Goal: Task Accomplishment & Management: Use online tool/utility

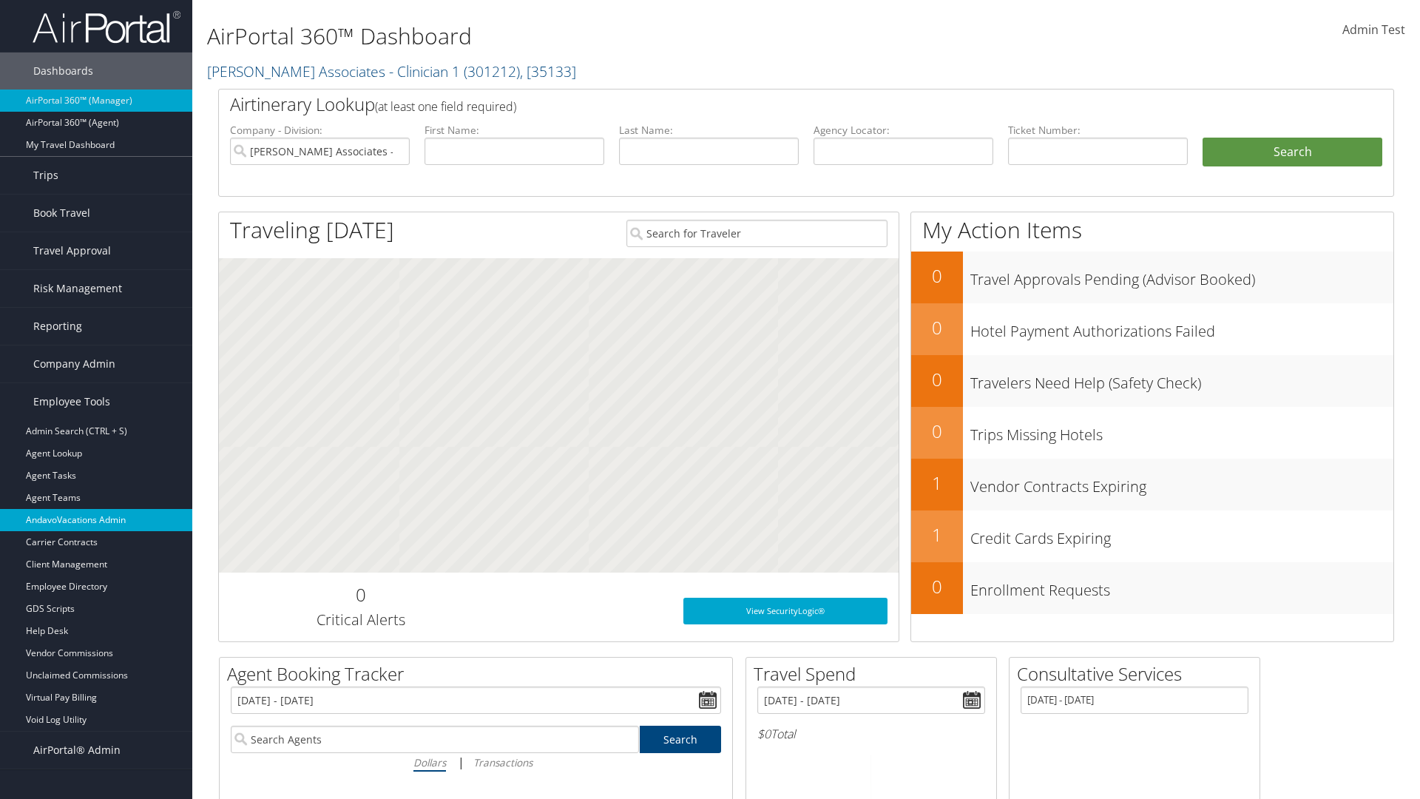
click at [96, 520] on link "AndavoVacations Admin" at bounding box center [96, 520] width 192 height 22
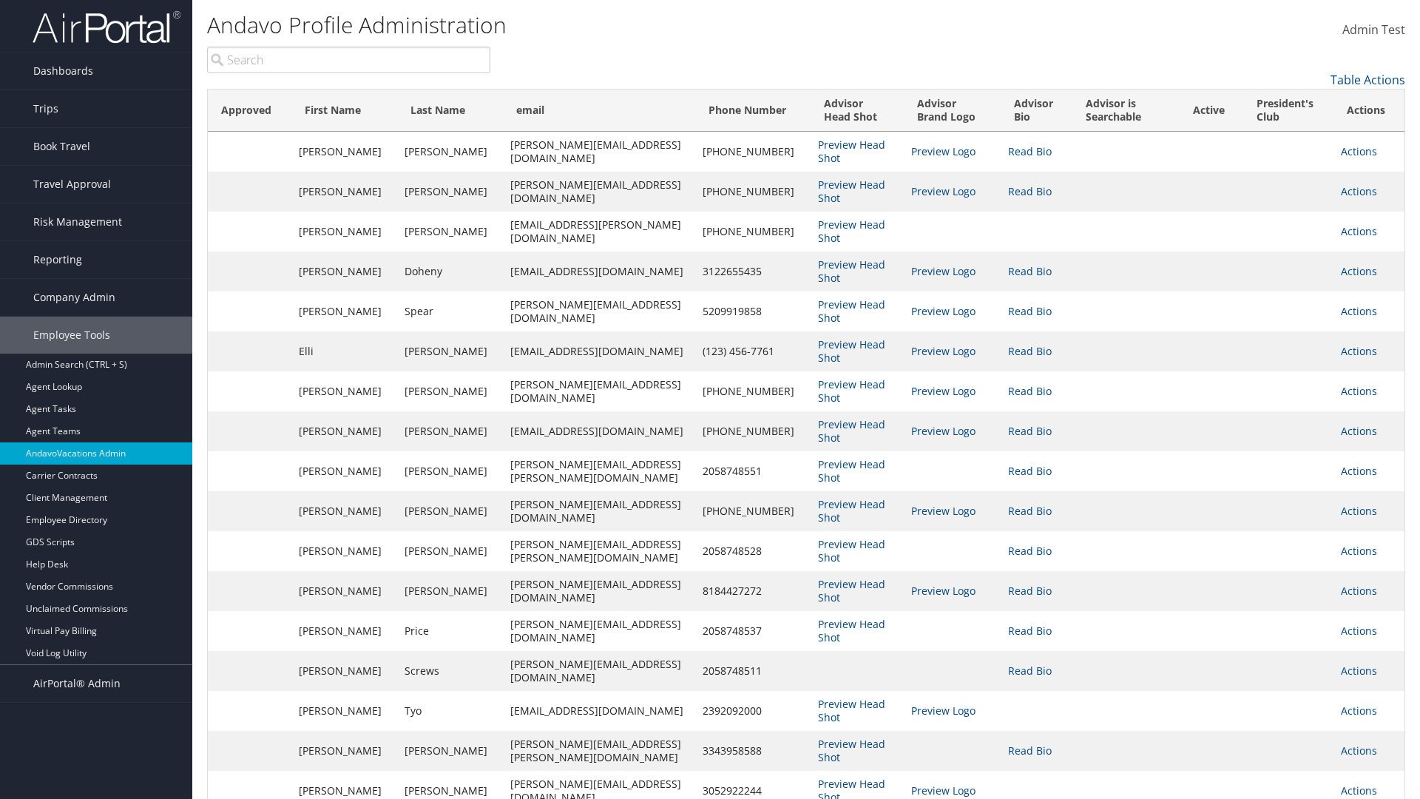
click at [348, 60] on input "search" at bounding box center [348, 60] width 283 height 27
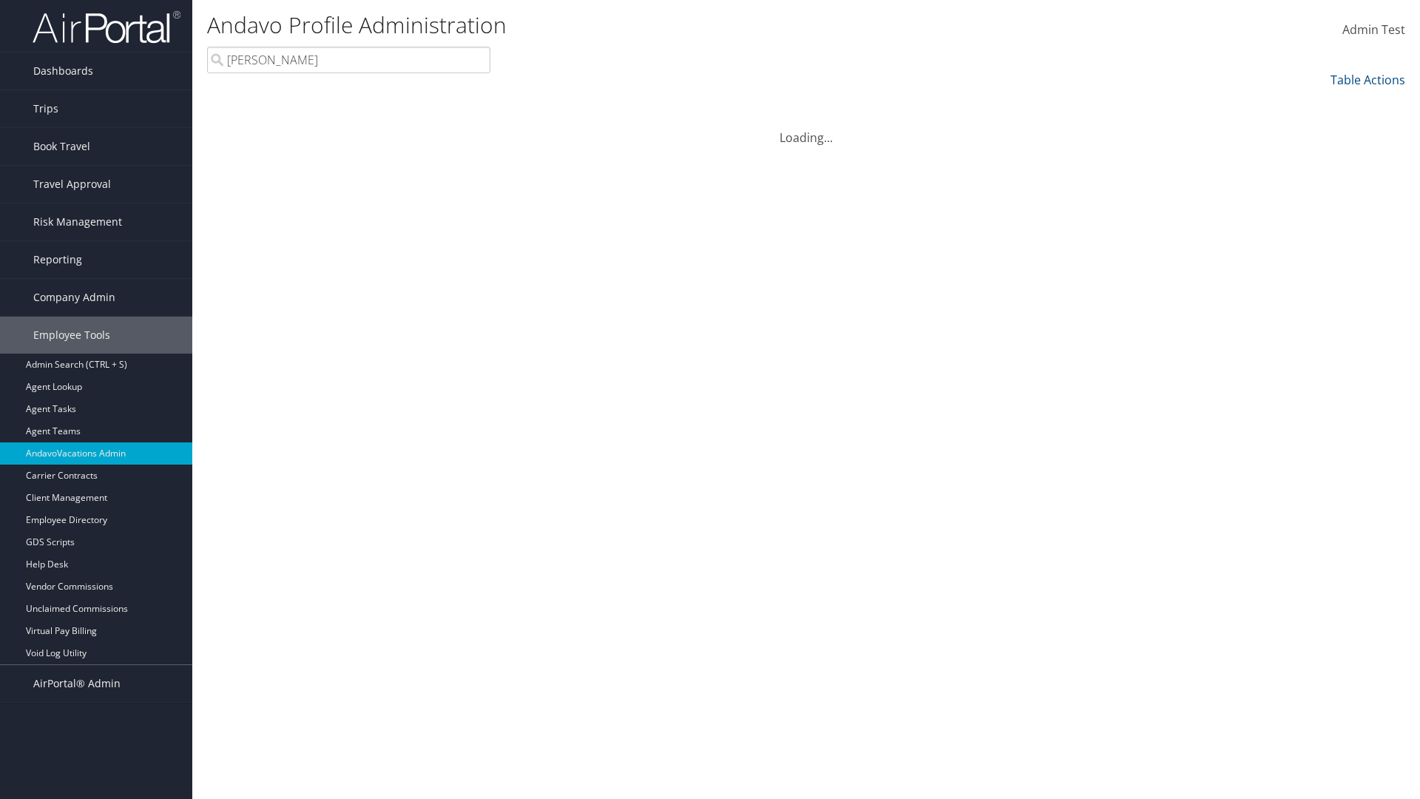
type input "[PERSON_NAME]"
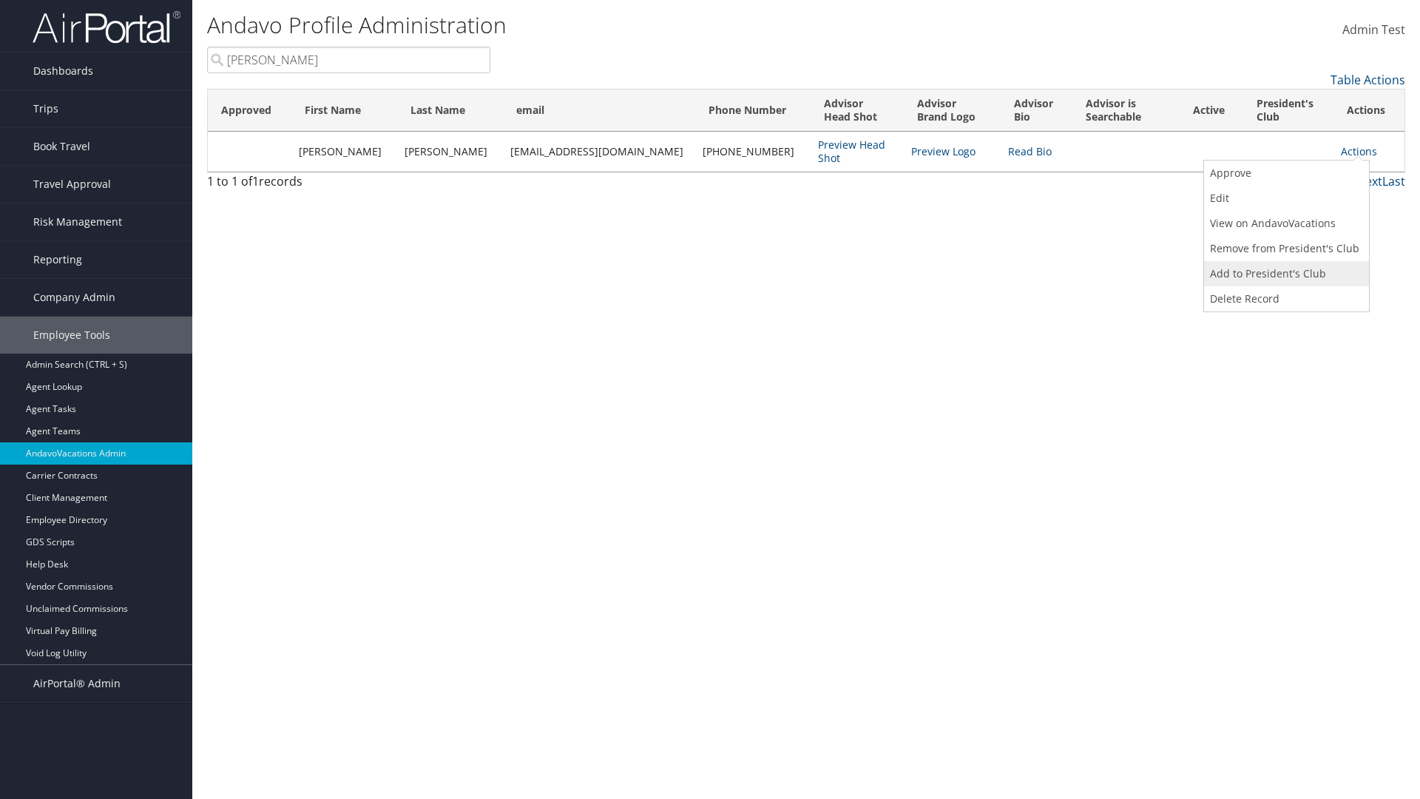
click at [1285, 274] on link "Add to President's Club" at bounding box center [1284, 273] width 161 height 25
